Goal: Find specific page/section: Find specific page/section

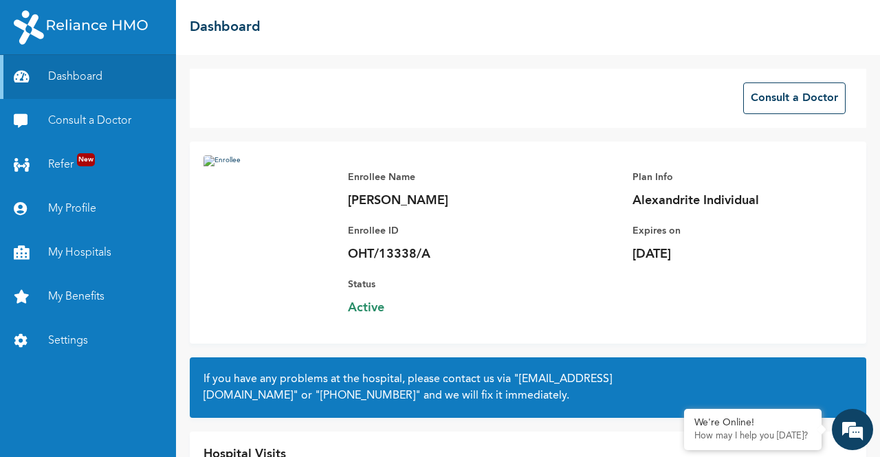
scroll to position [85, 0]
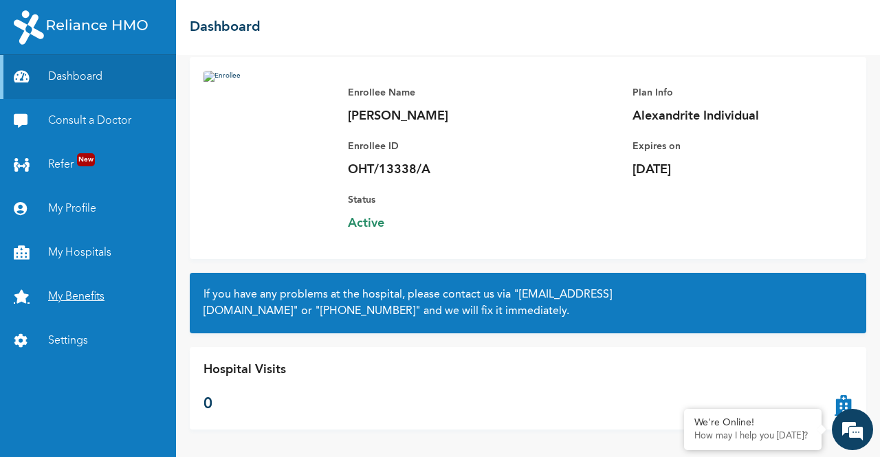
click at [94, 293] on link "My Benefits" at bounding box center [88, 297] width 176 height 44
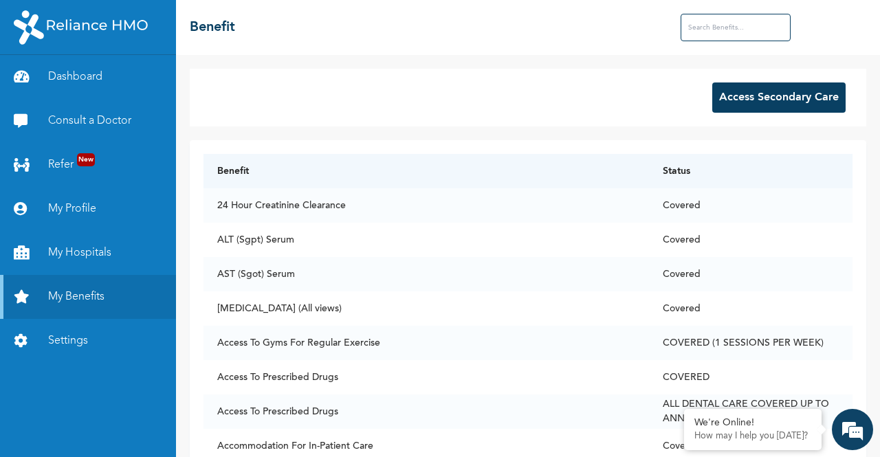
click at [698, 21] on input "text" at bounding box center [736, 27] width 110 height 27
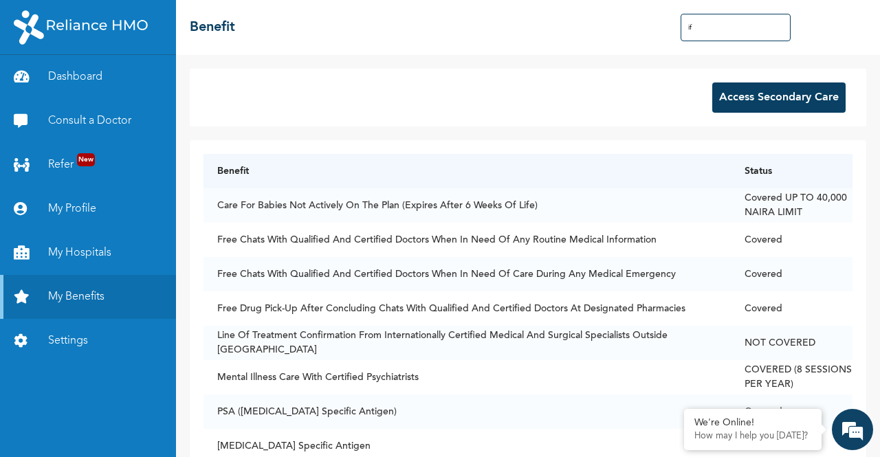
type input "i"
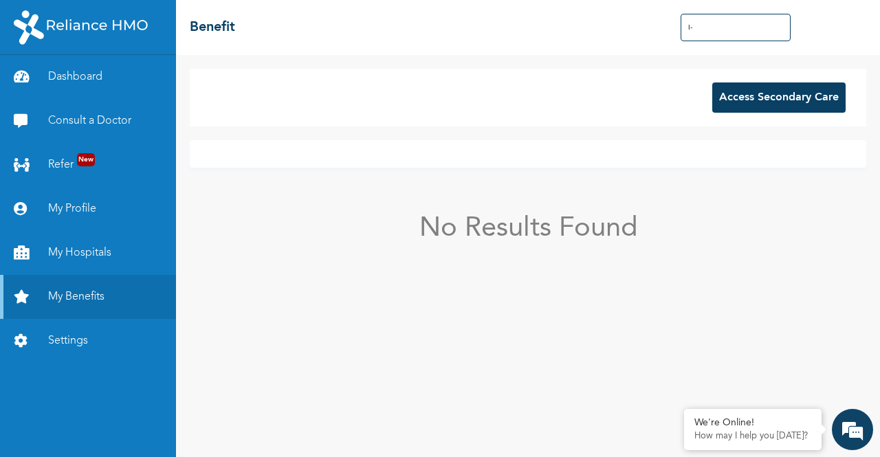
type input "I"
type input "f"
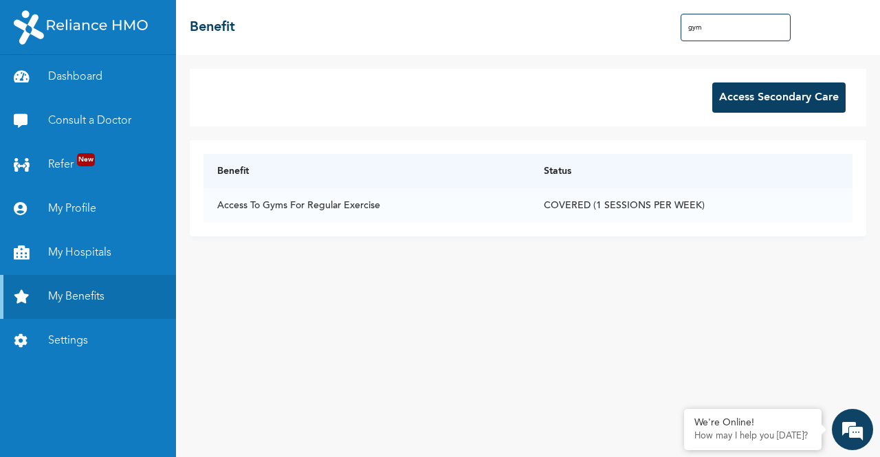
type input "gym"
click at [593, 192] on td "COVERED (1 SESSIONS PER WEEK)" at bounding box center [691, 205] width 322 height 34
click at [87, 245] on link "My Hospitals" at bounding box center [88, 253] width 176 height 44
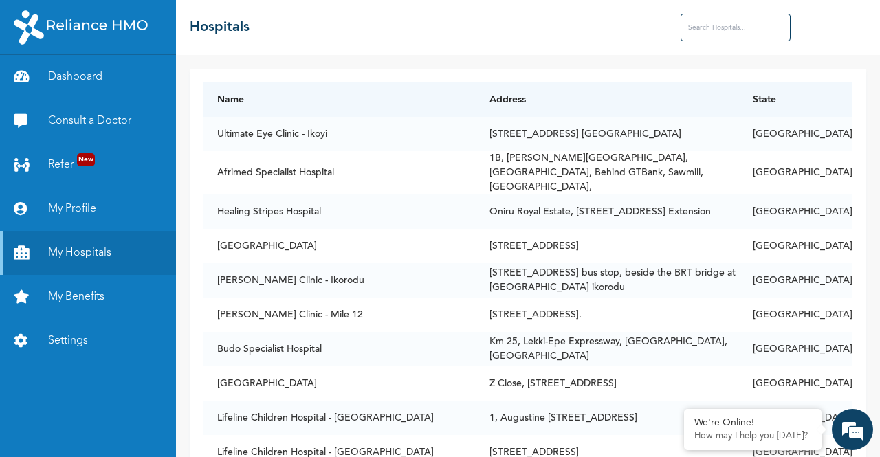
click at [718, 34] on input "text" at bounding box center [736, 27] width 110 height 27
type input "gym"
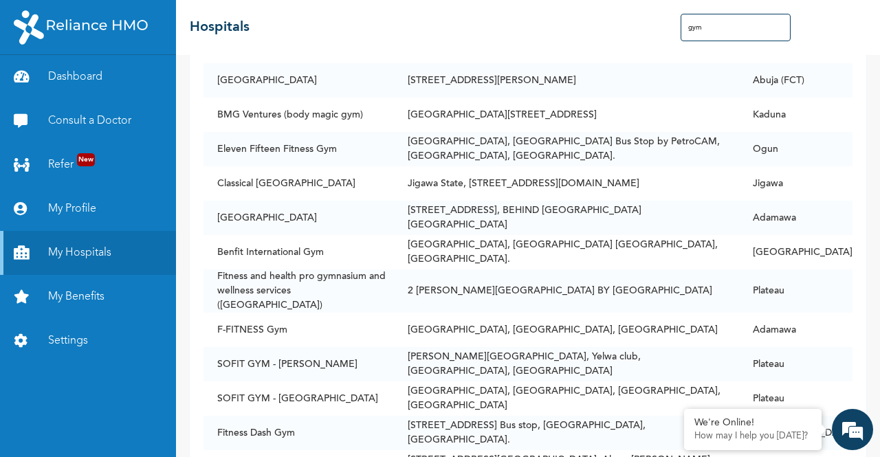
scroll to position [3281, 0]
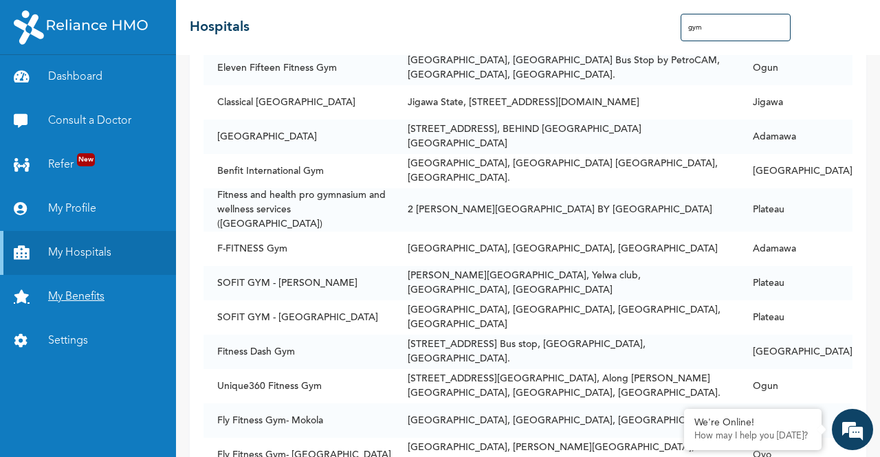
click at [104, 295] on link "My Benefits" at bounding box center [88, 297] width 176 height 44
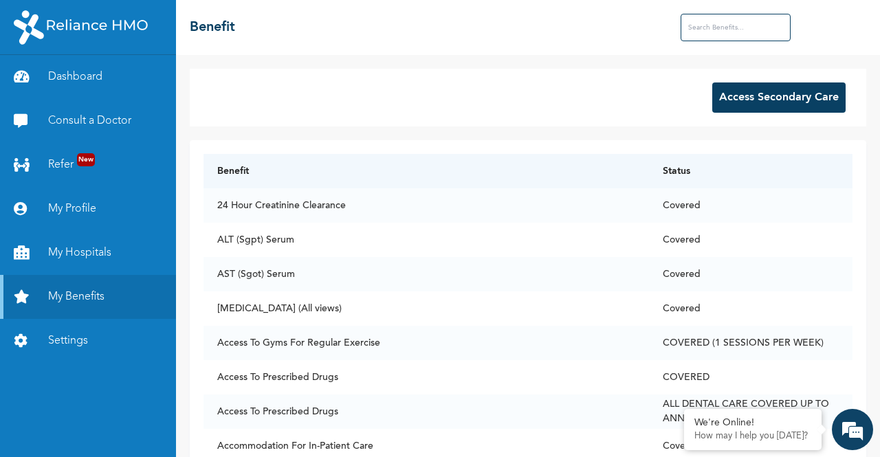
click at [713, 21] on input "text" at bounding box center [736, 27] width 110 height 27
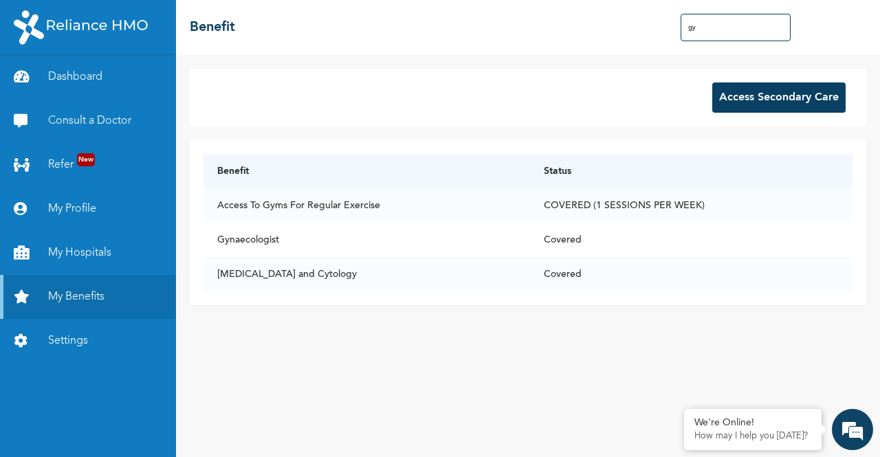
type input "g"
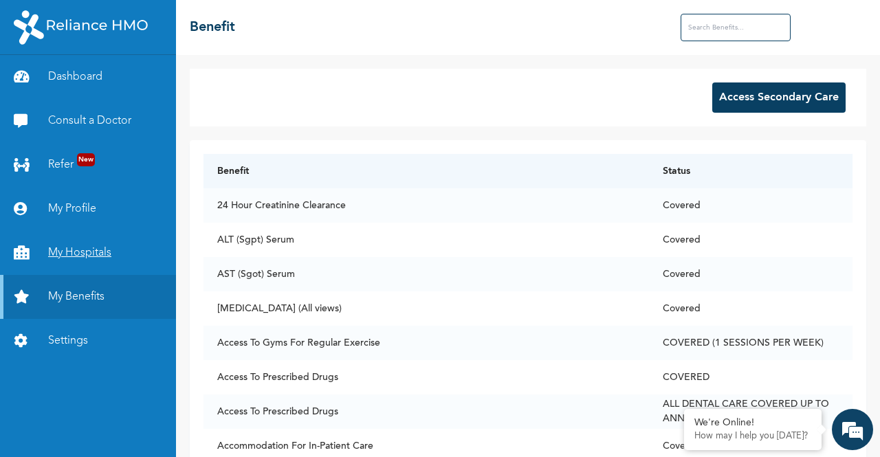
click at [133, 257] on link "My Hospitals" at bounding box center [88, 253] width 176 height 44
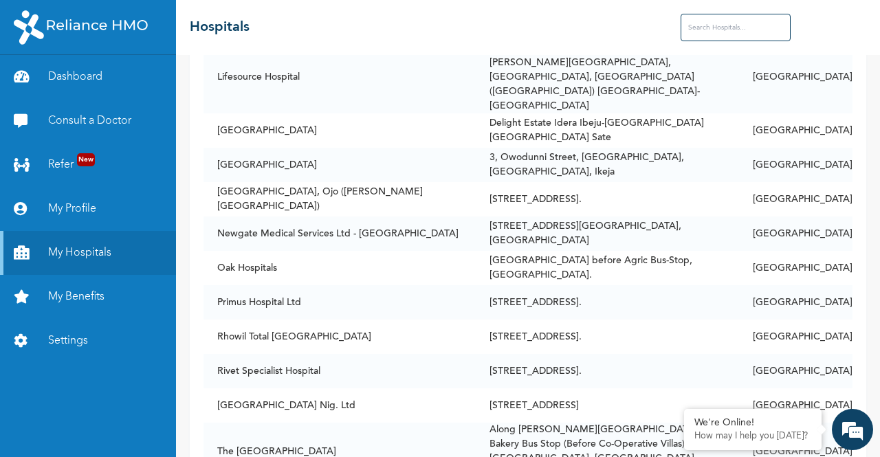
scroll to position [1059, 0]
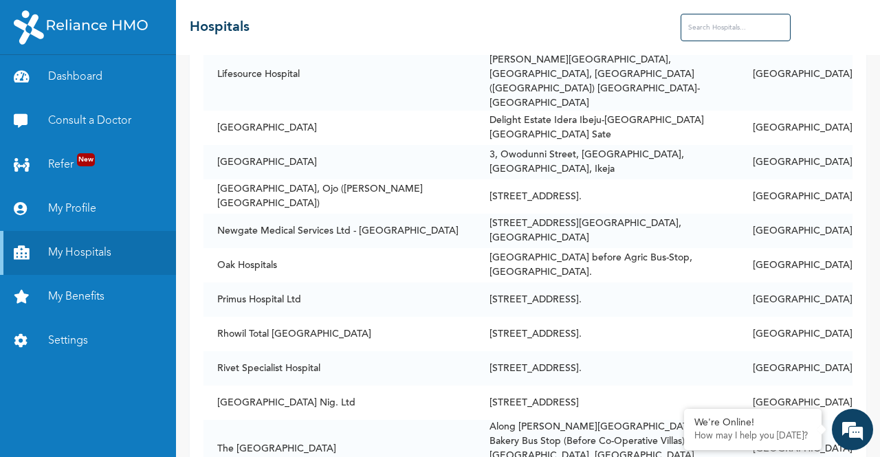
click at [718, 21] on input "text" at bounding box center [736, 27] width 110 height 27
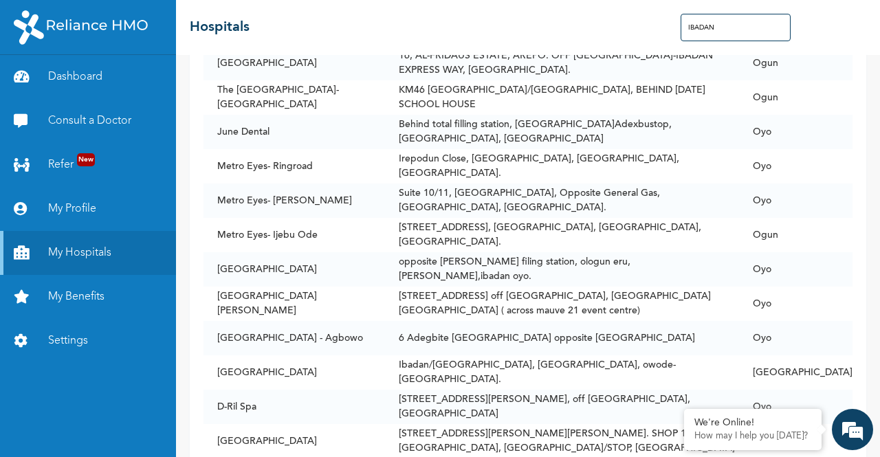
scroll to position [564, 0]
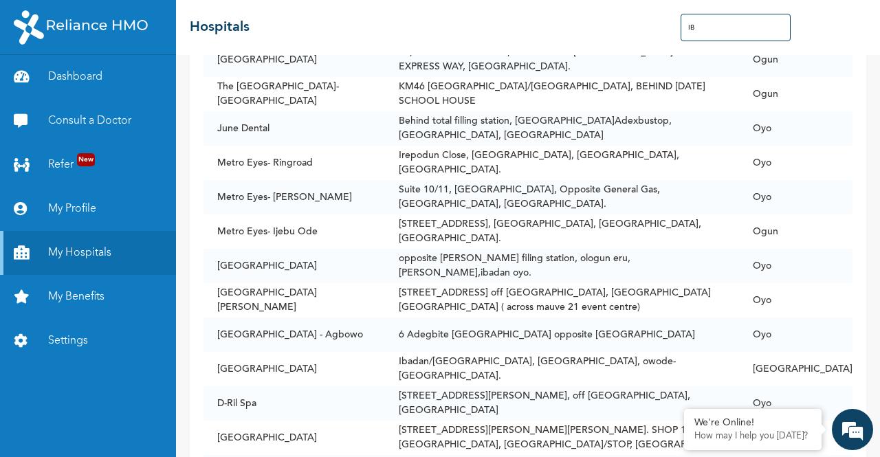
type input "I"
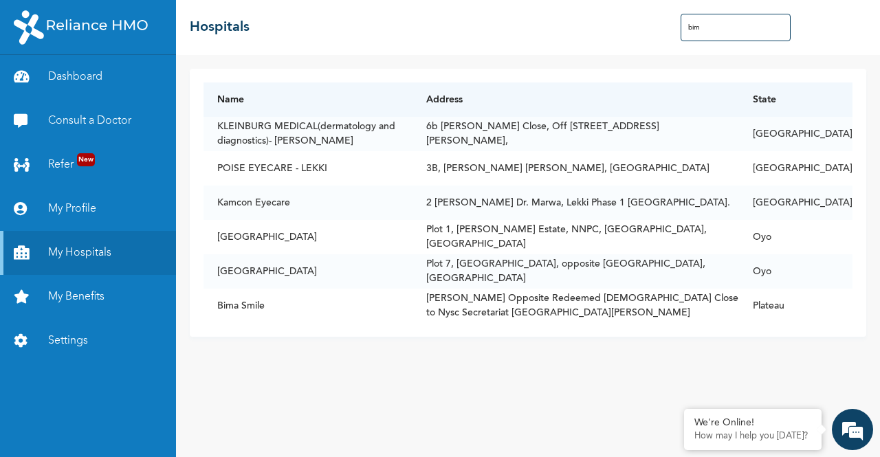
scroll to position [0, 0]
type input "bim"
click at [533, 264] on td "Plot 7, [GEOGRAPHIC_DATA], opposite [GEOGRAPHIC_DATA], [GEOGRAPHIC_DATA]" at bounding box center [575, 271] width 327 height 34
click at [553, 272] on td "Plot 7, [GEOGRAPHIC_DATA], opposite [GEOGRAPHIC_DATA], [GEOGRAPHIC_DATA]" at bounding box center [575, 271] width 327 height 34
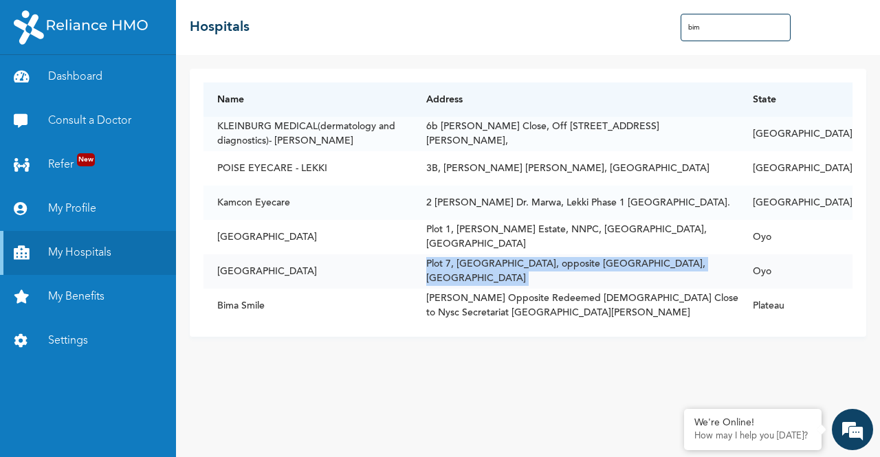
click at [553, 272] on td "Plot 7, [GEOGRAPHIC_DATA], opposite [GEOGRAPHIC_DATA], [GEOGRAPHIC_DATA]" at bounding box center [575, 271] width 327 height 34
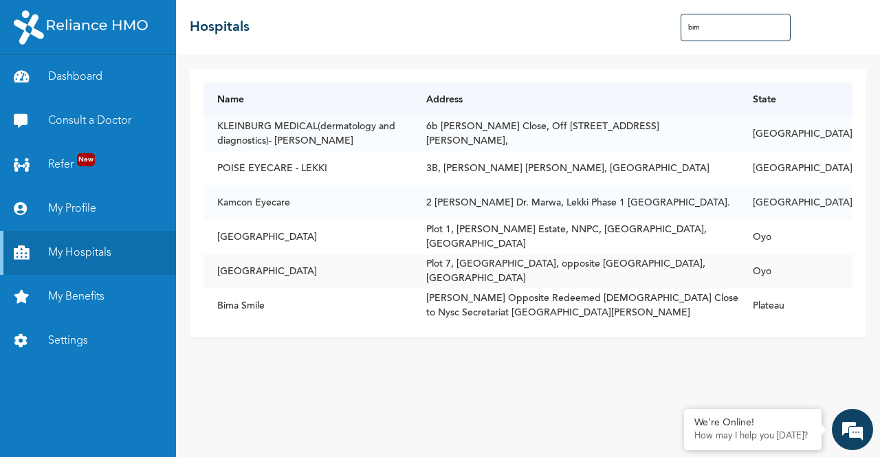
click at [324, 271] on td "[GEOGRAPHIC_DATA]" at bounding box center [307, 271] width 209 height 34
click at [286, 271] on td "[GEOGRAPHIC_DATA]" at bounding box center [307, 271] width 209 height 34
click at [69, 203] on link "My Profile" at bounding box center [88, 209] width 176 height 44
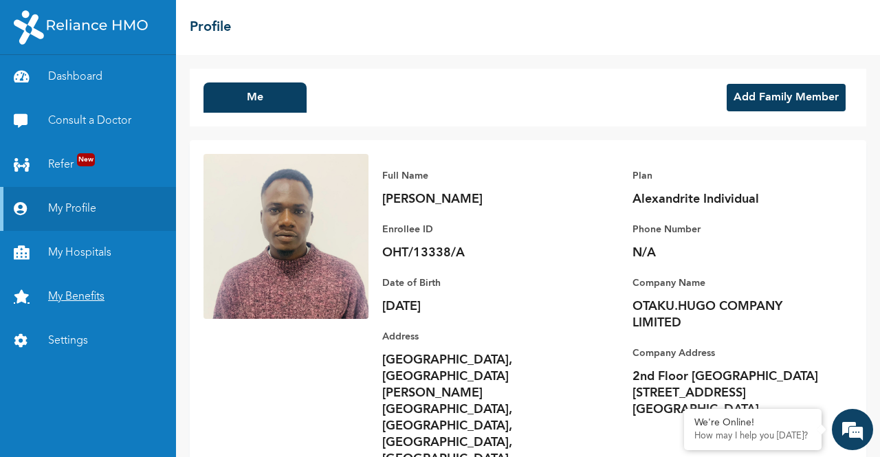
click at [106, 287] on link "My Benefits" at bounding box center [88, 297] width 176 height 44
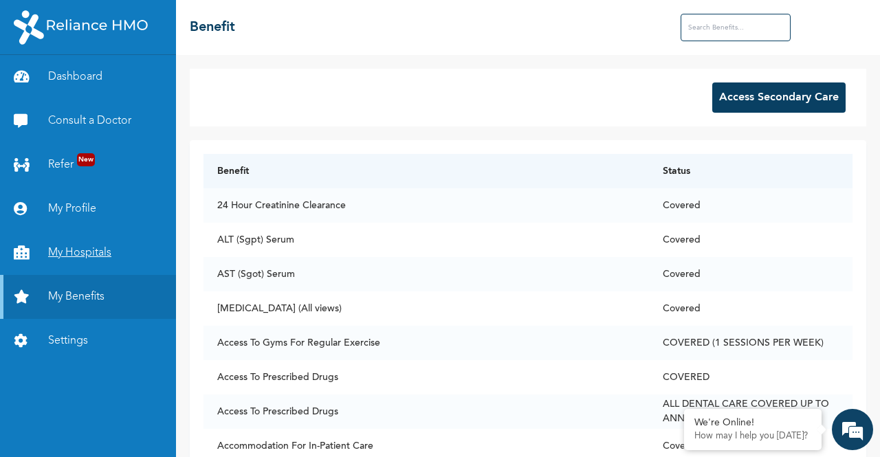
click at [96, 254] on link "My Hospitals" at bounding box center [88, 253] width 176 height 44
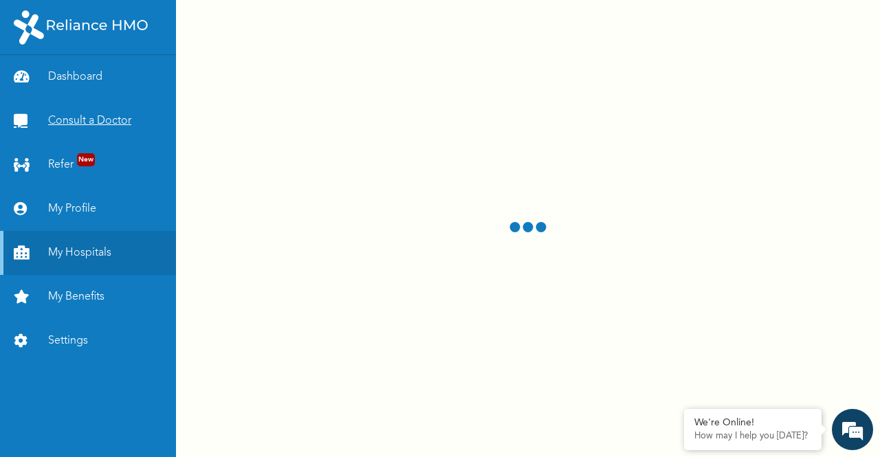
click at [89, 131] on link "Consult a Doctor" at bounding box center [88, 121] width 176 height 44
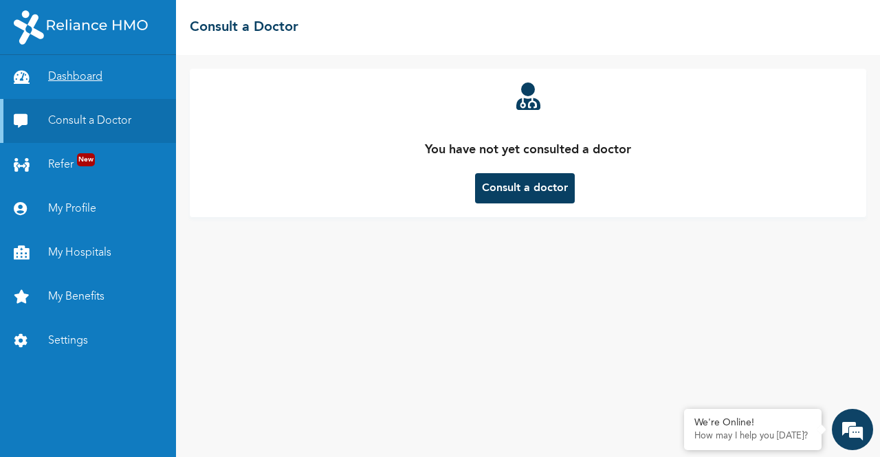
click at [69, 89] on link "Dashboard" at bounding box center [88, 77] width 176 height 44
